Goal: Navigation & Orientation: Find specific page/section

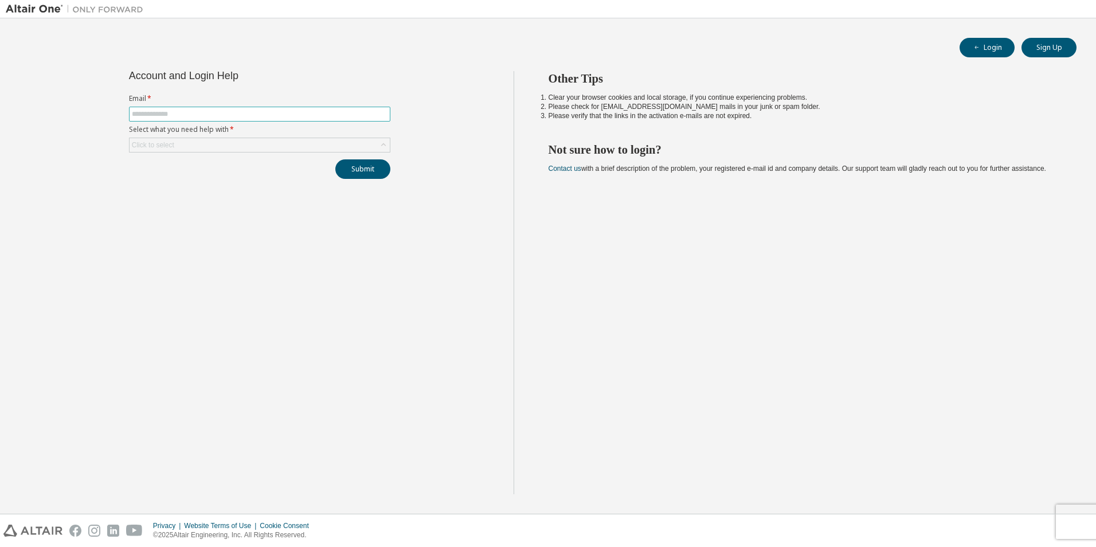
click at [211, 116] on input "text" at bounding box center [260, 113] width 256 height 9
type input "**********"
click at [160, 146] on div "Click to select" at bounding box center [153, 144] width 42 height 9
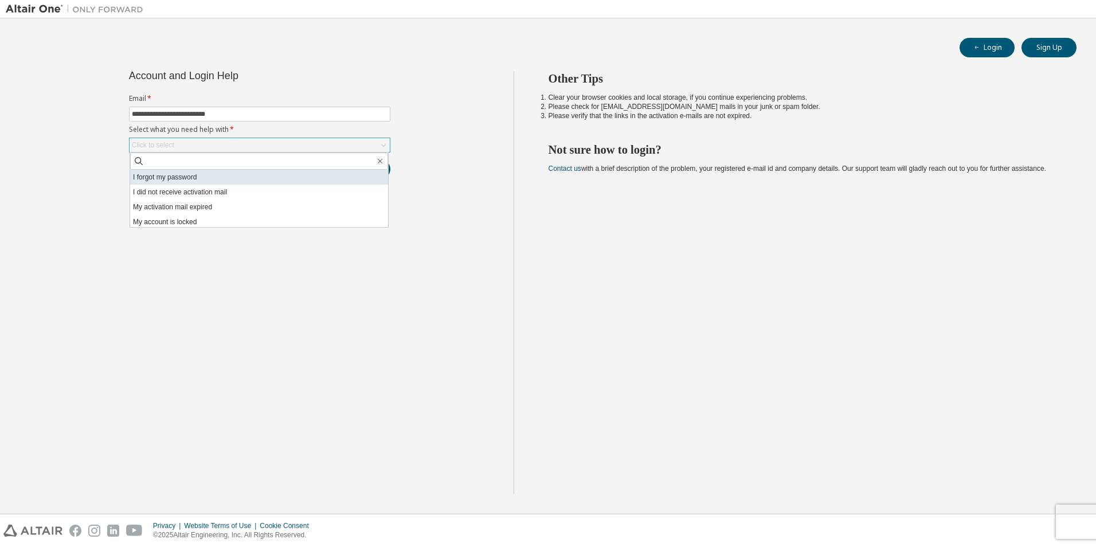
click at [164, 176] on li "I forgot my password" at bounding box center [259, 177] width 258 height 15
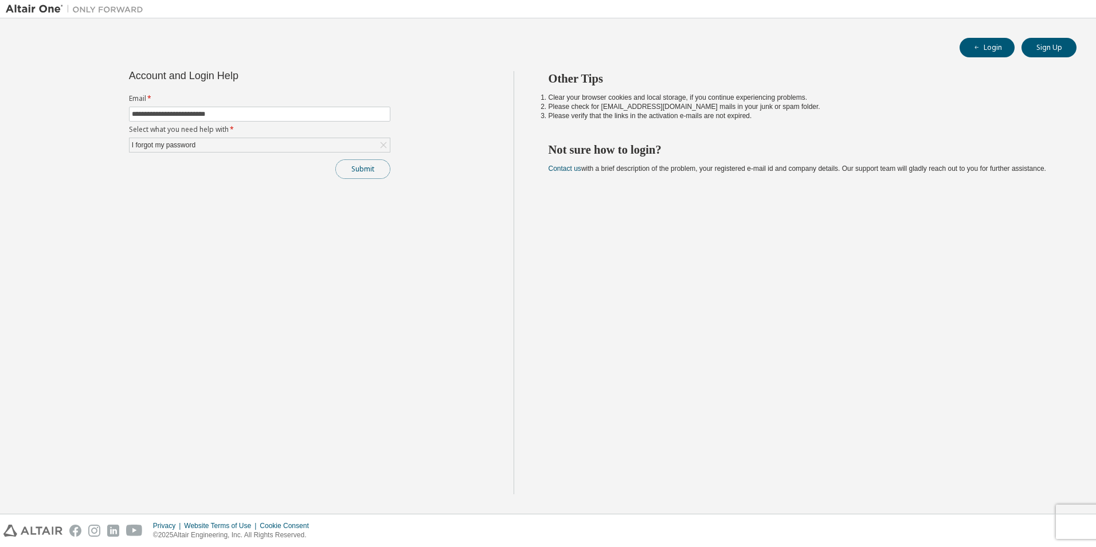
click at [352, 175] on button "Submit" at bounding box center [362, 168] width 55 height 19
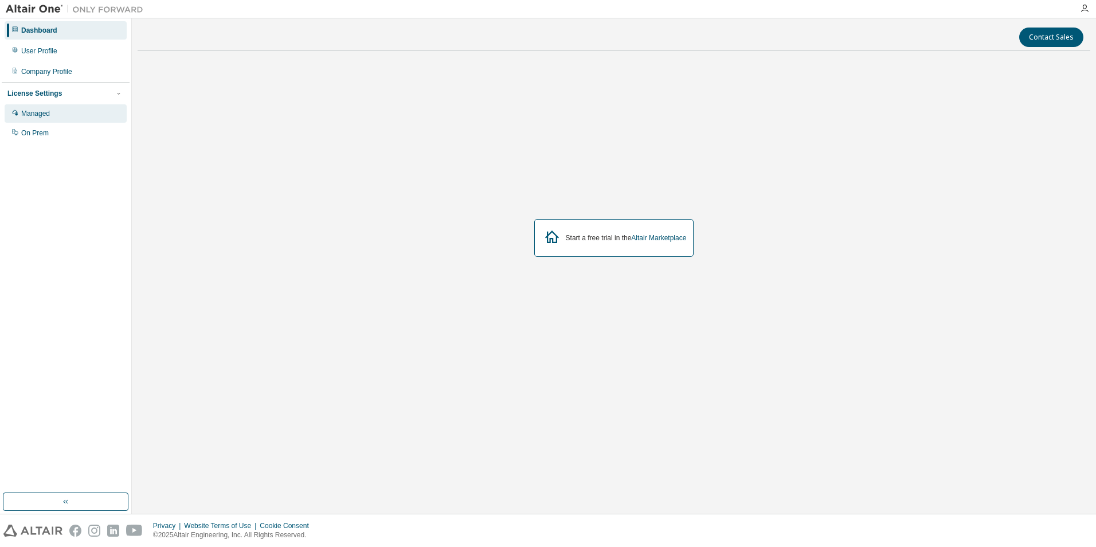
click at [44, 120] on div "Managed" at bounding box center [66, 113] width 122 height 18
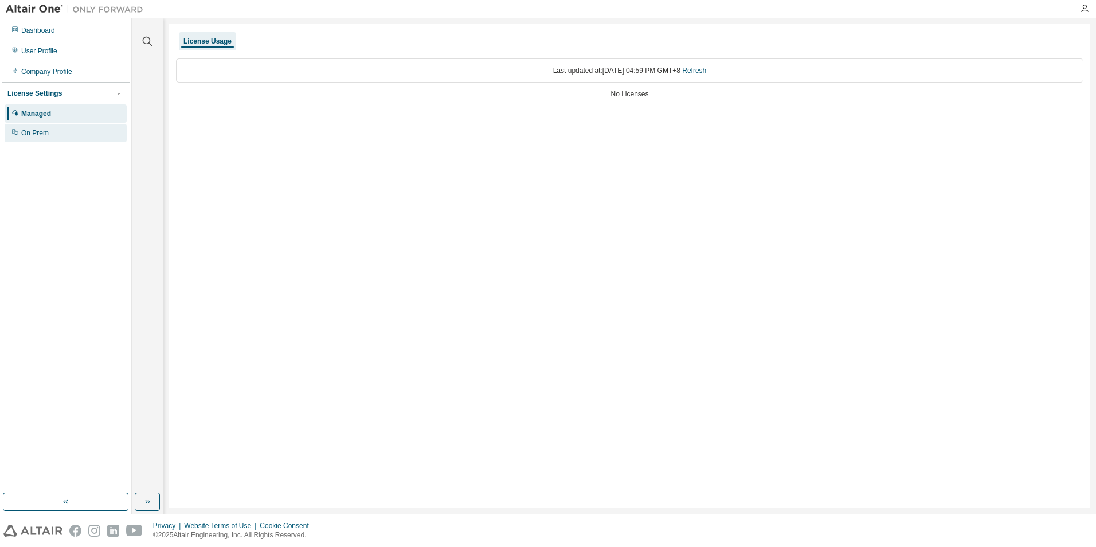
click at [44, 126] on div "On Prem" at bounding box center [66, 133] width 122 height 18
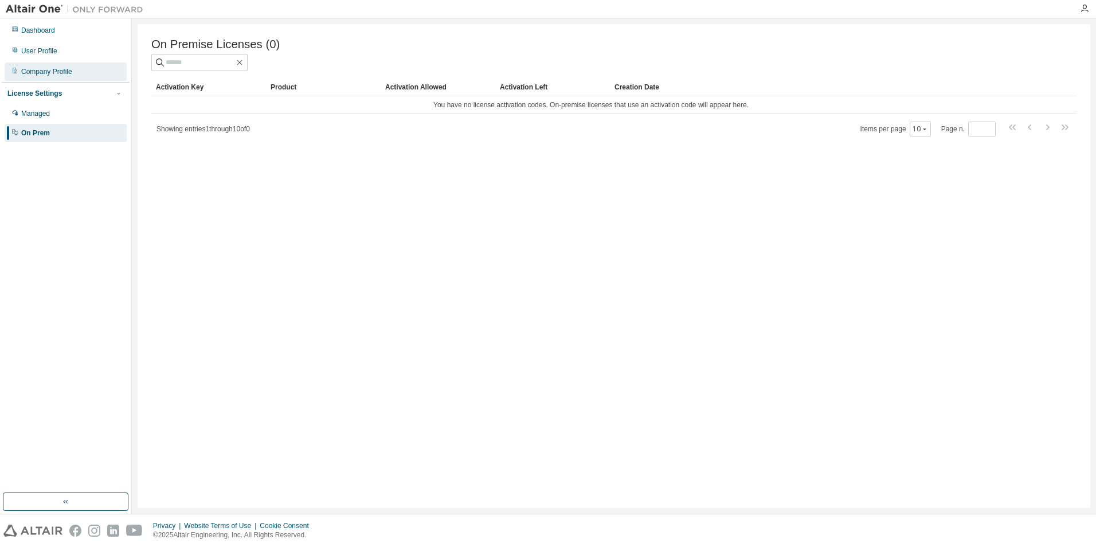
click at [52, 78] on div "Company Profile" at bounding box center [66, 71] width 122 height 18
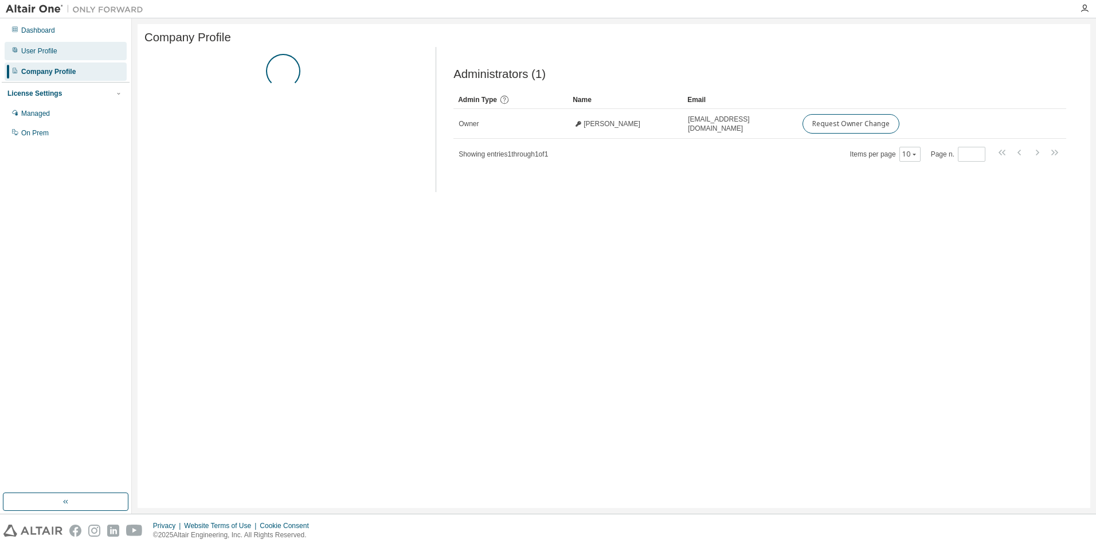
click at [58, 58] on div "User Profile" at bounding box center [66, 51] width 122 height 18
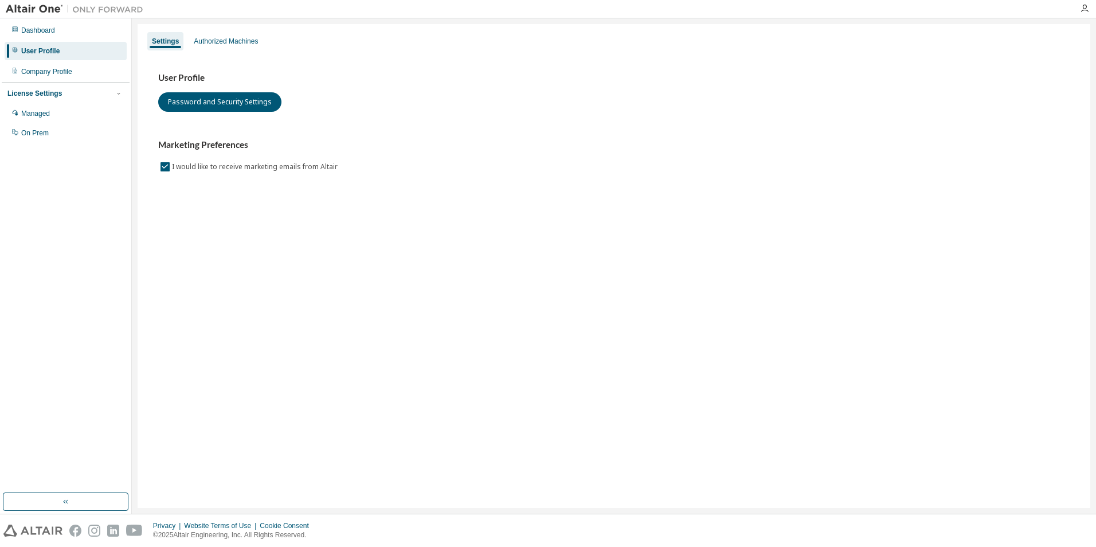
click at [64, 44] on div "User Profile" at bounding box center [66, 51] width 122 height 18
click at [68, 34] on div "Dashboard" at bounding box center [66, 30] width 122 height 18
click at [84, 70] on div "Company Profile" at bounding box center [66, 71] width 122 height 18
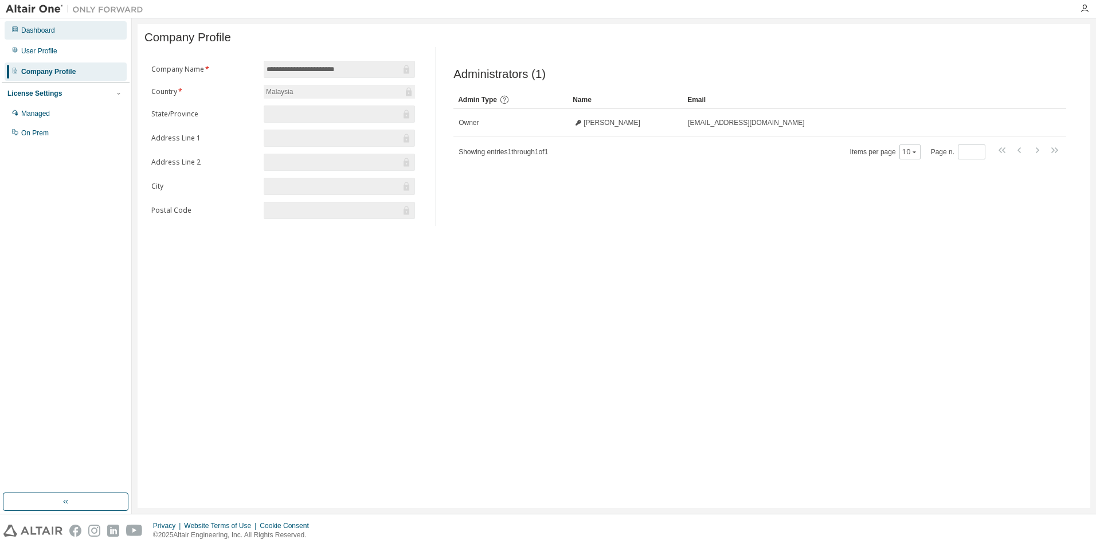
click at [35, 36] on div "Dashboard" at bounding box center [66, 30] width 122 height 18
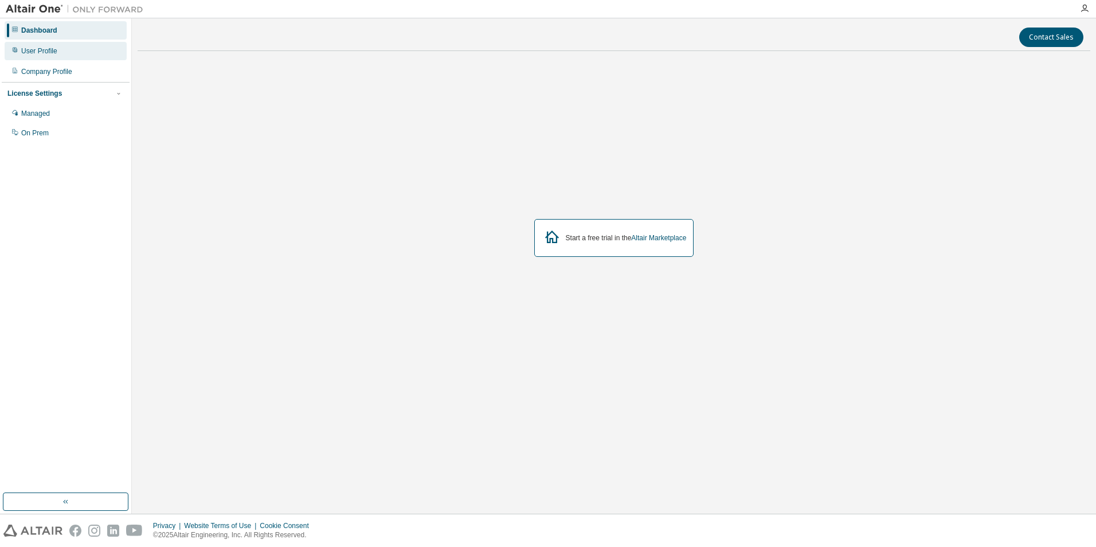
click at [16, 48] on icon at bounding box center [14, 49] width 7 height 7
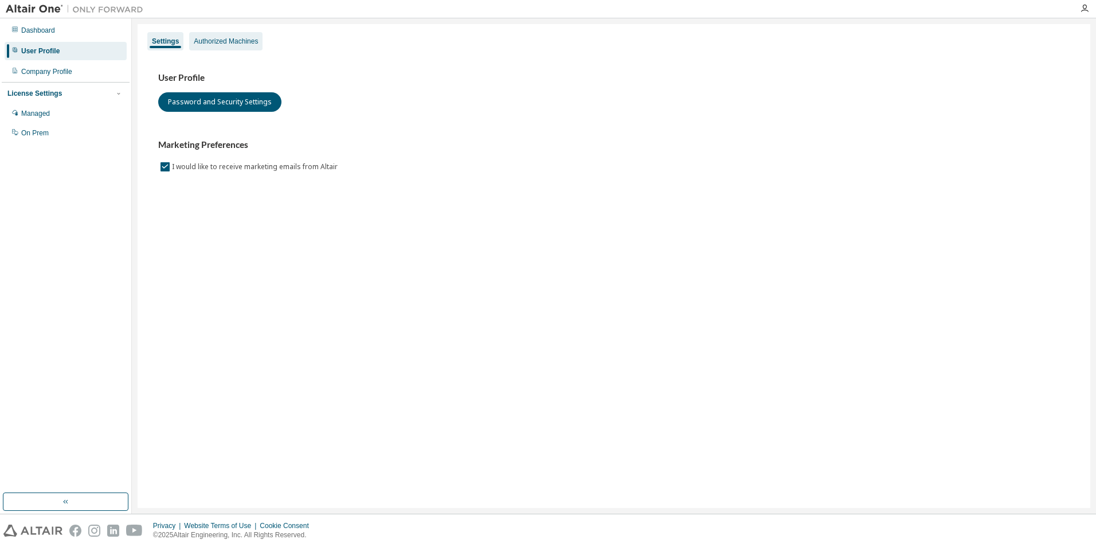
click at [238, 41] on div "Authorized Machines" at bounding box center [226, 41] width 64 height 9
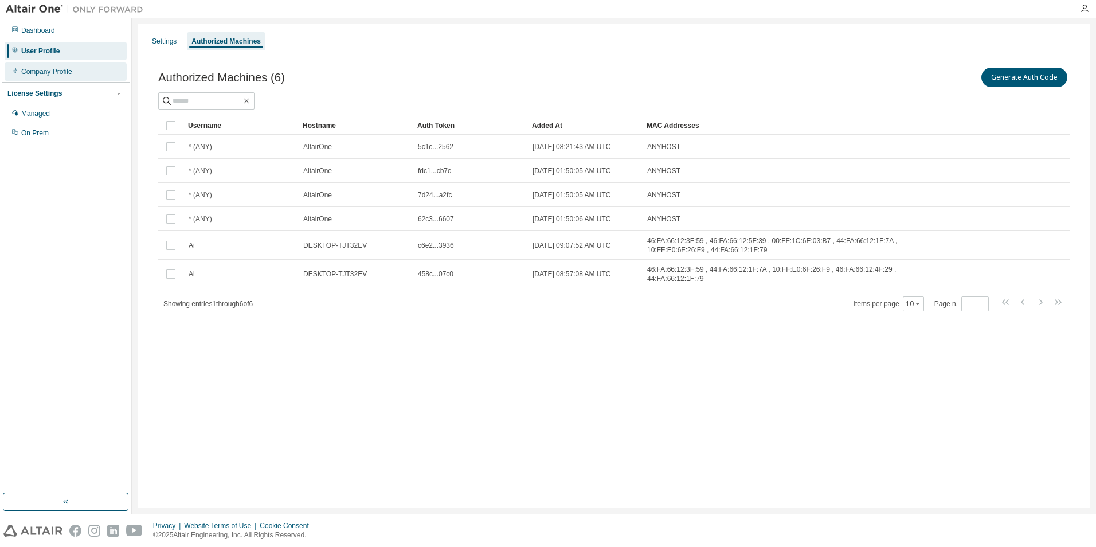
click at [40, 73] on div "Company Profile" at bounding box center [46, 71] width 51 height 9
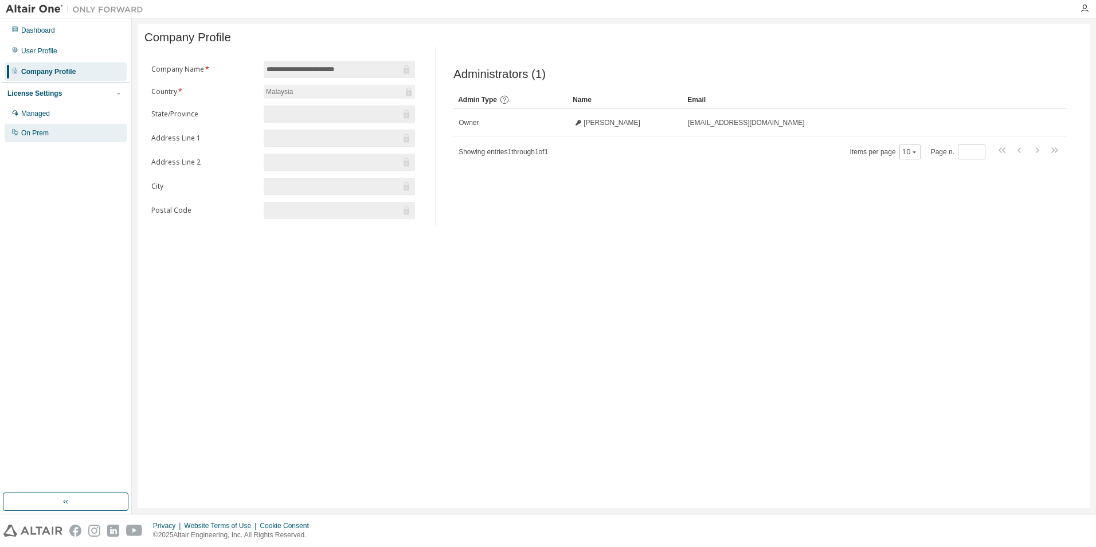
click at [77, 128] on div "On Prem" at bounding box center [66, 133] width 122 height 18
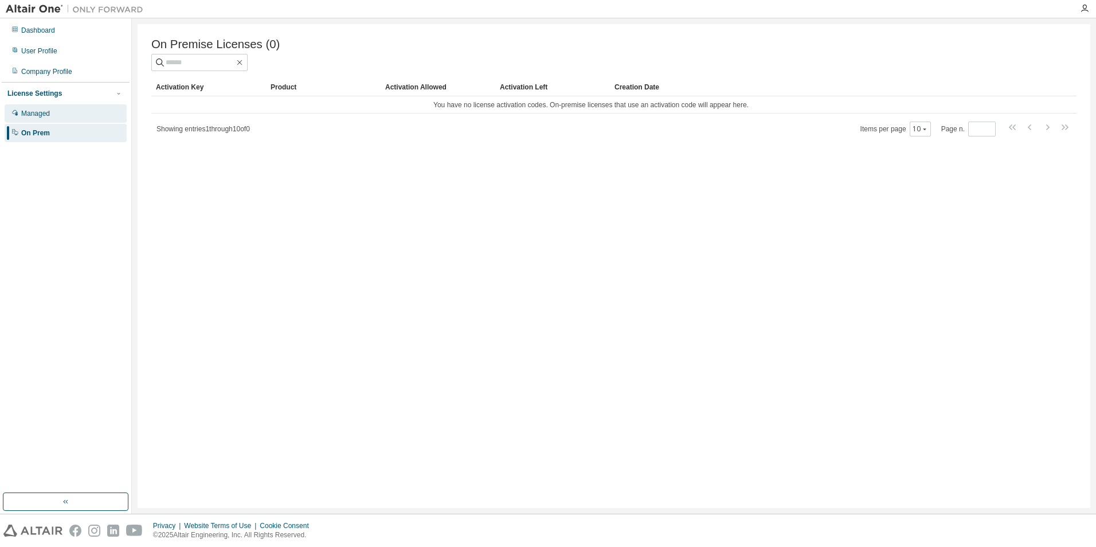
click at [74, 113] on div "Managed" at bounding box center [66, 113] width 122 height 18
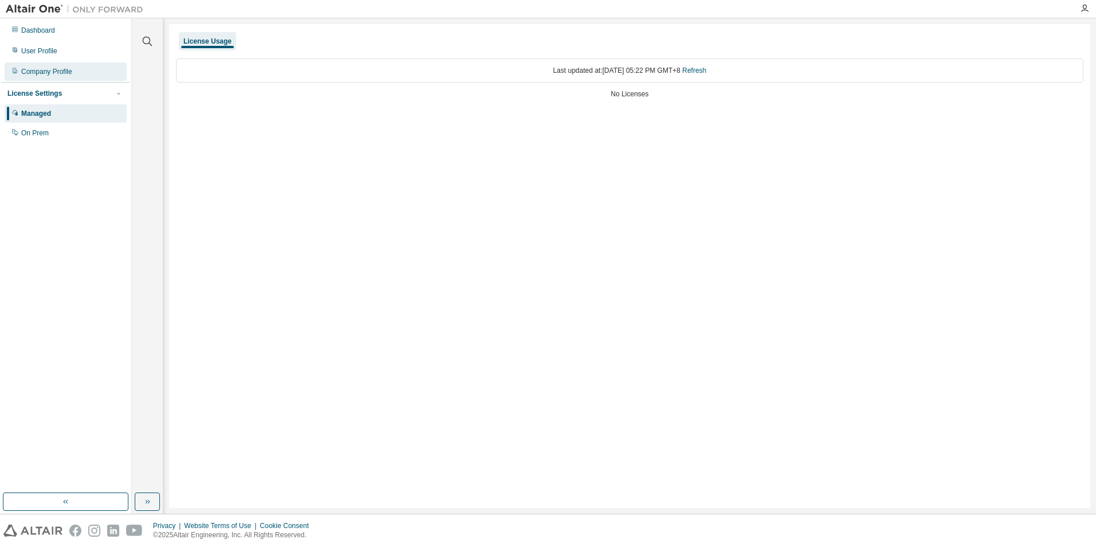
click at [67, 74] on div "Company Profile" at bounding box center [46, 71] width 51 height 9
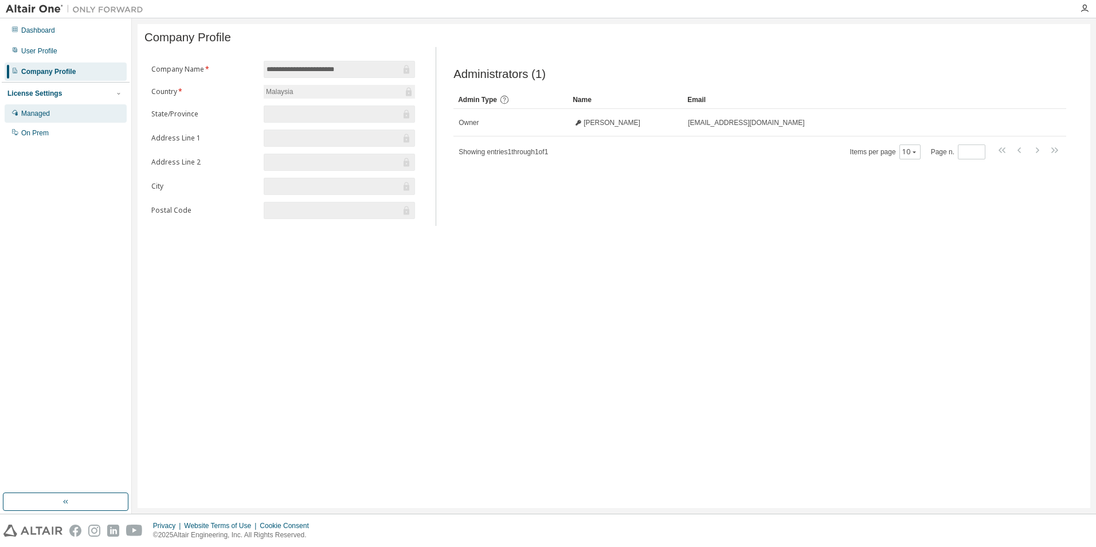
click at [34, 117] on div "Managed" at bounding box center [35, 113] width 29 height 9
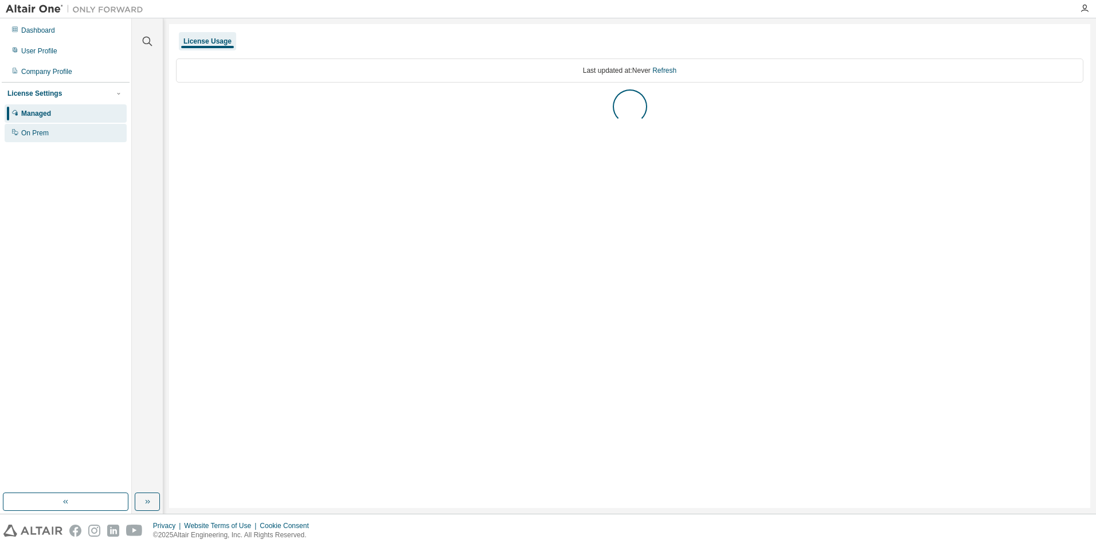
click at [40, 138] on div "On Prem" at bounding box center [66, 133] width 122 height 18
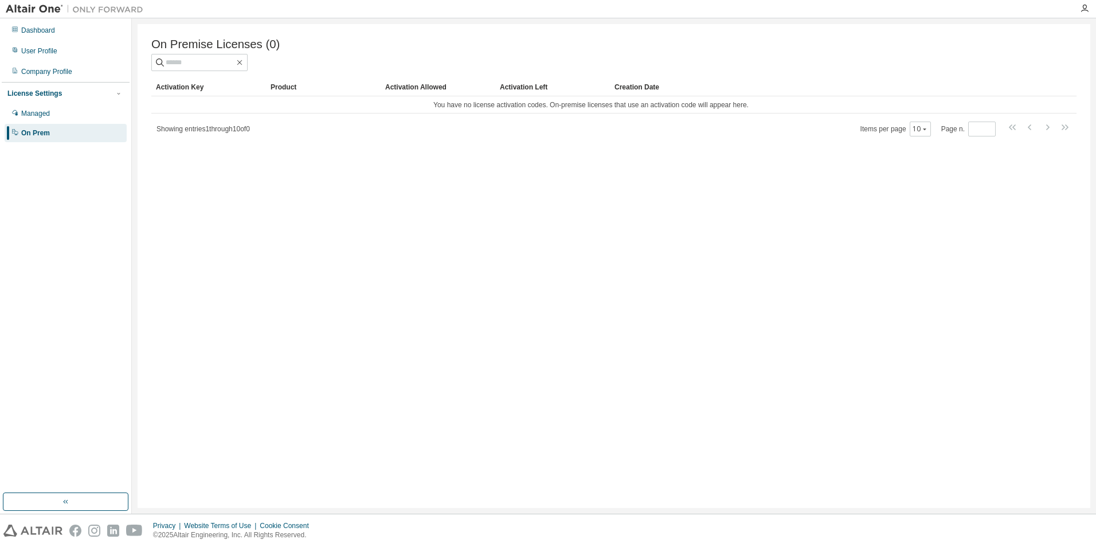
click at [44, 91] on div "License Settings" at bounding box center [34, 93] width 54 height 9
click at [45, 95] on div "License Settings" at bounding box center [34, 93] width 54 height 9
click at [57, 496] on button "button" at bounding box center [66, 501] width 126 height 18
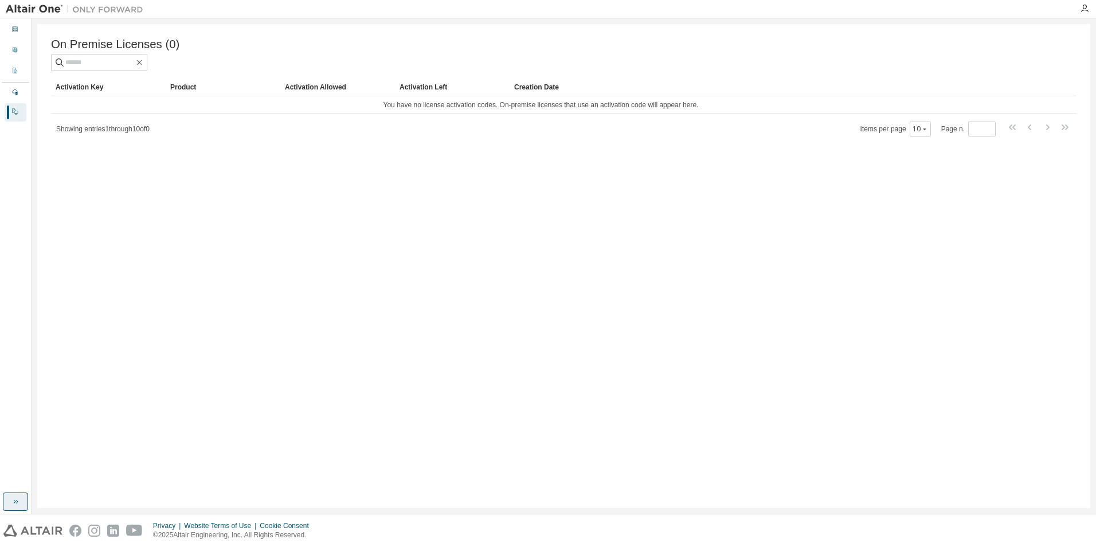
click at [12, 502] on icon "button" at bounding box center [15, 501] width 9 height 9
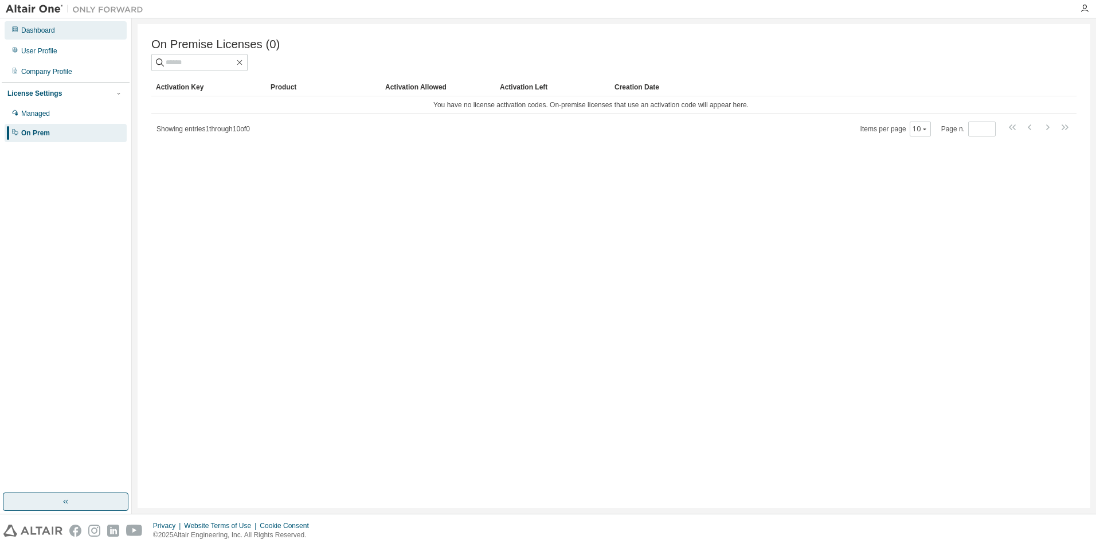
click at [44, 34] on div "Dashboard" at bounding box center [38, 30] width 34 height 9
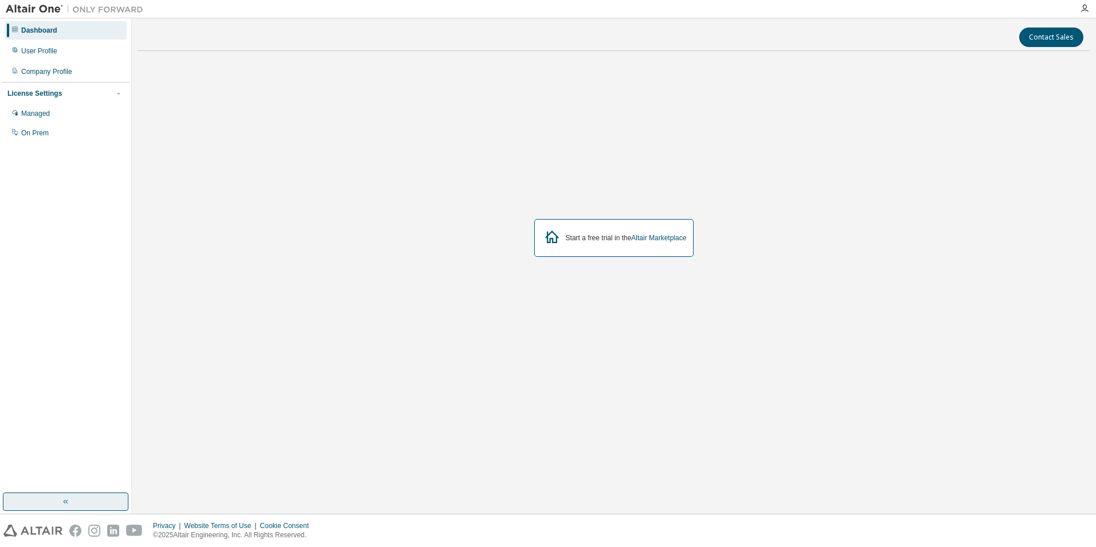
click at [652, 245] on div "Start a free trial in the Altair Marketplace" at bounding box center [614, 238] width 160 height 38
click at [654, 238] on link "Altair Marketplace" at bounding box center [658, 238] width 55 height 8
